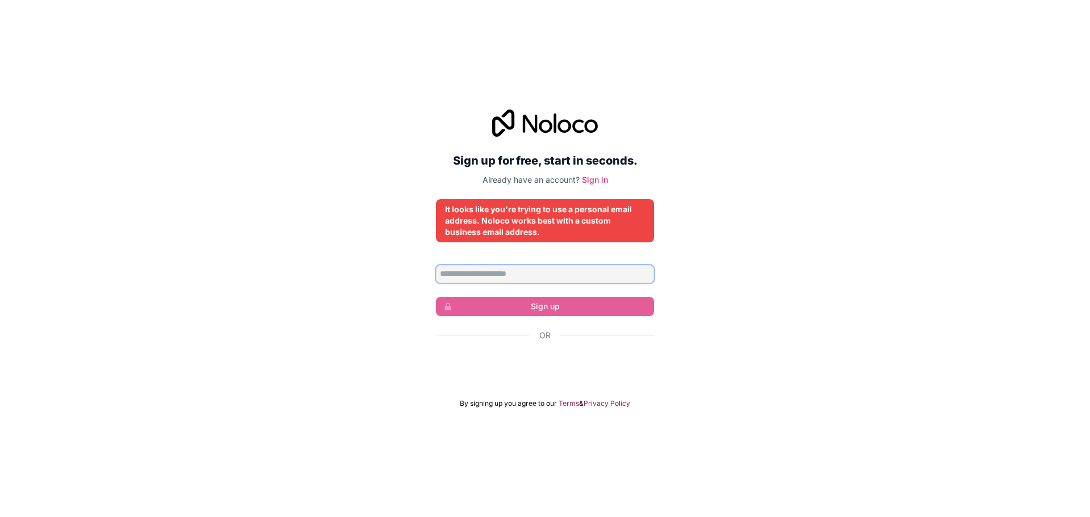
click at [492, 271] on input "Email address" at bounding box center [545, 274] width 218 height 18
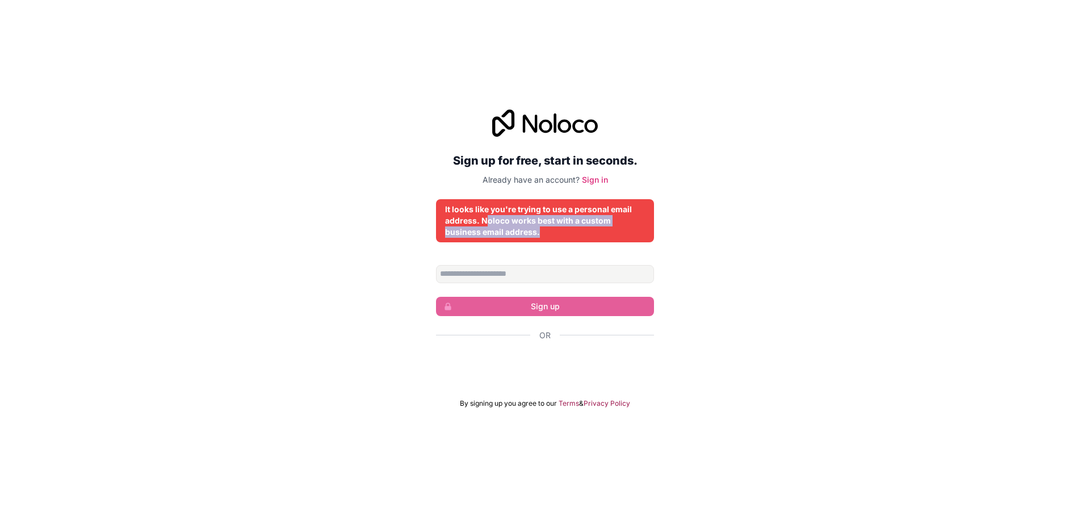
drag, startPoint x: 486, startPoint y: 219, endPoint x: 564, endPoint y: 236, distance: 79.6
click at [564, 237] on div "It looks like you're trying to use a personal email address. Noloco works best …" at bounding box center [545, 221] width 200 height 34
click at [565, 233] on div "It looks like you're trying to use a personal email address. Noloco works best …" at bounding box center [545, 221] width 200 height 34
click at [568, 226] on div "It looks like you're trying to use a personal email address. Noloco works best …" at bounding box center [545, 221] width 200 height 34
drag, startPoint x: 475, startPoint y: 218, endPoint x: 589, endPoint y: 234, distance: 115.3
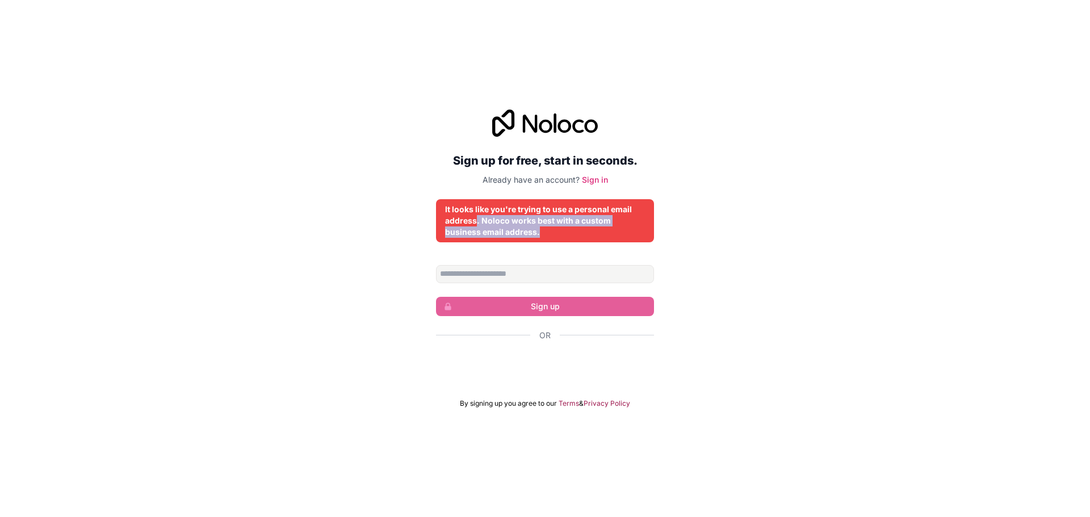
click at [589, 234] on div "It looks like you're trying to use a personal email address. Noloco works best …" at bounding box center [545, 221] width 200 height 34
drag, startPoint x: 575, startPoint y: 240, endPoint x: 419, endPoint y: 192, distance: 163.2
click at [419, 192] on div "Sign up for free, start in seconds. Already have an account? Sign in It looks l…" at bounding box center [545, 259] width 1090 height 330
click at [419, 238] on div "Sign up for free, start in seconds. Already have an account? Sign in It looks l…" at bounding box center [545, 259] width 1090 height 330
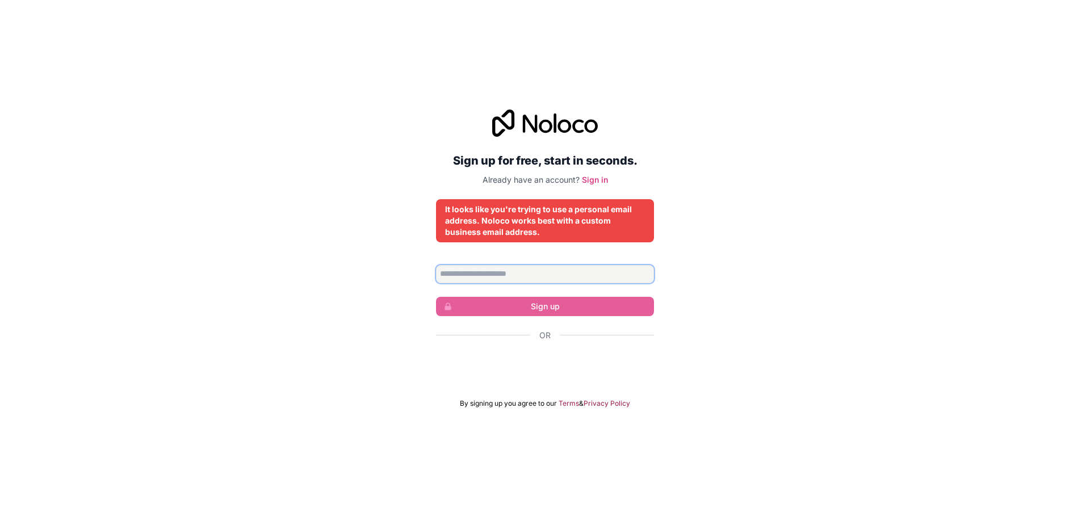
click at [509, 275] on input "Email address" at bounding box center [545, 274] width 218 height 18
click at [523, 130] on icon at bounding box center [545, 123] width 106 height 27
click at [543, 116] on icon at bounding box center [545, 123] width 106 height 27
